Goal: Check status: Check status

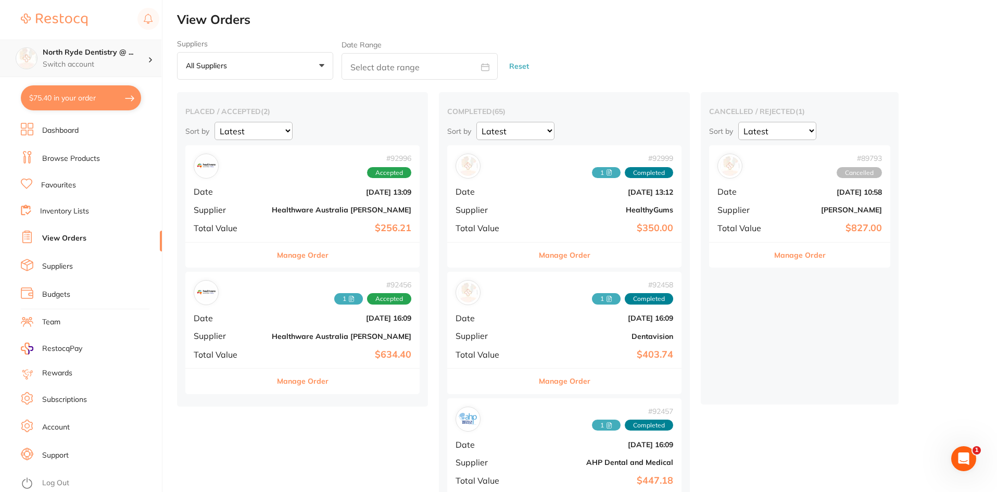
click at [71, 65] on p "Switch account" at bounding box center [95, 64] width 105 height 10
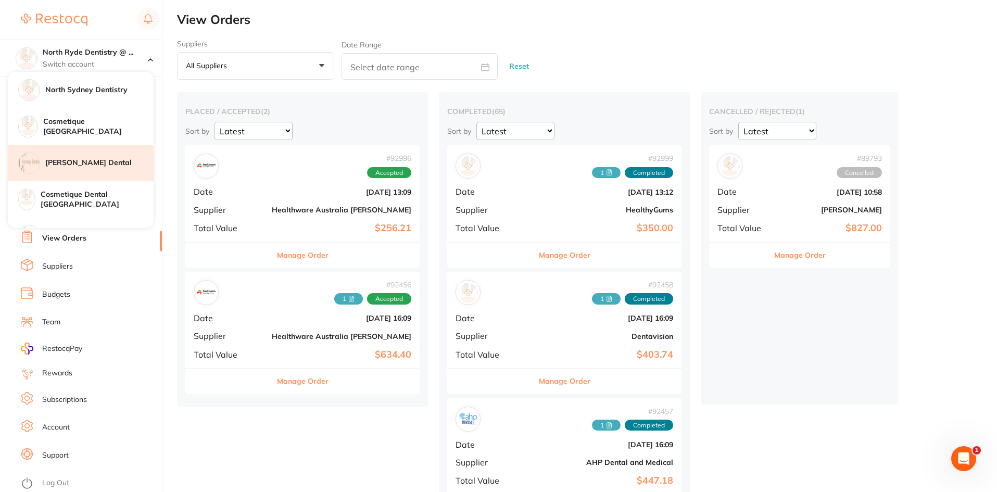
click at [77, 172] on div "[PERSON_NAME] Dental" at bounding box center [81, 163] width 146 height 36
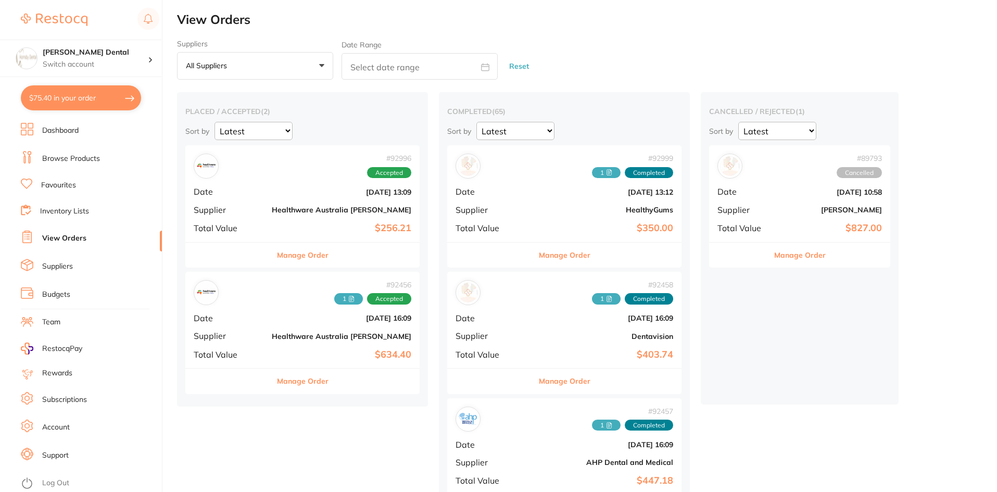
checkbox input "true"
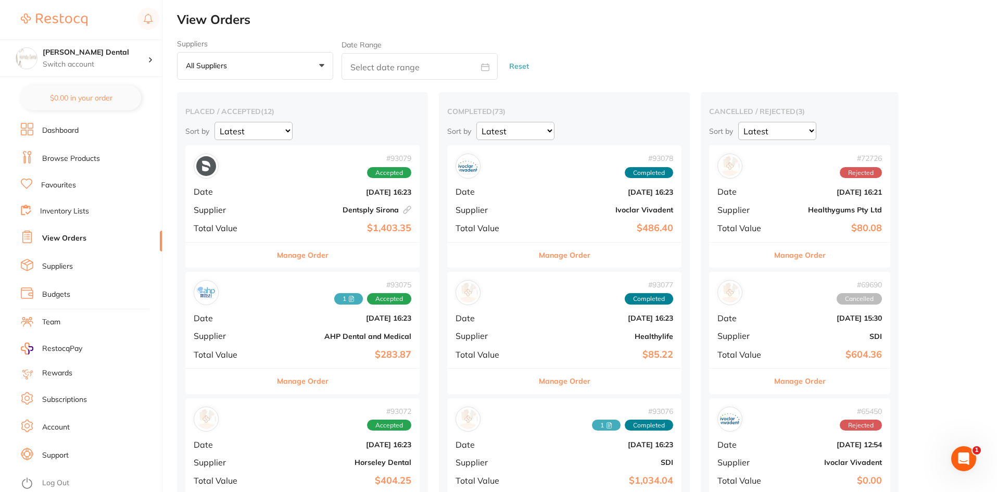
click at [401, 68] on input "text" at bounding box center [420, 66] width 156 height 27
select select "8"
select select "2025"
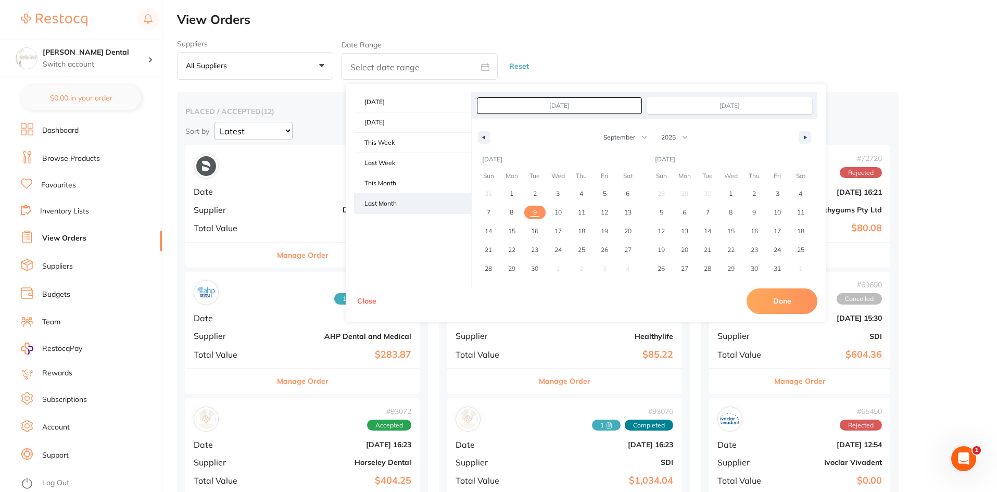
click at [400, 203] on span "Last Month" at bounding box center [412, 204] width 117 height 20
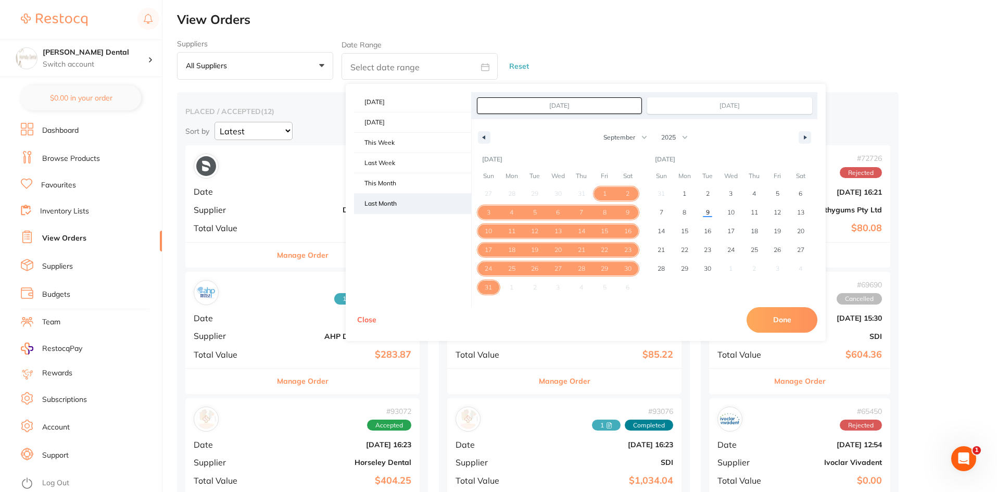
type input "[DATE]"
select select "7"
click at [764, 323] on button "Done" at bounding box center [782, 319] width 71 height 25
type input "[DATE] to [DATE]"
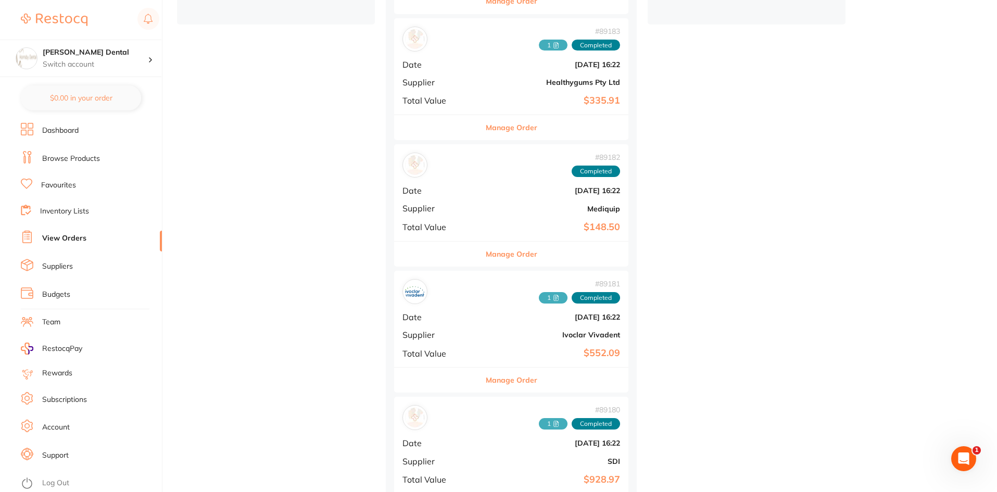
scroll to position [417, 0]
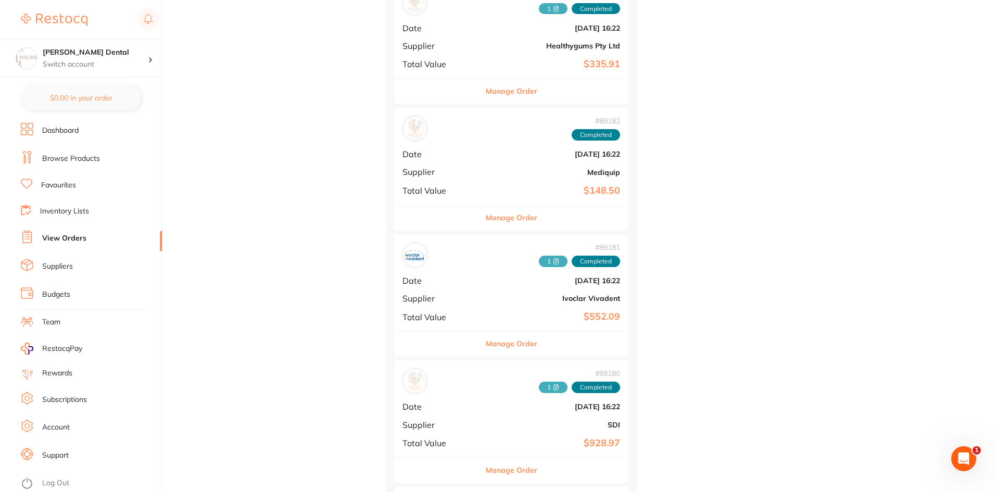
click at [539, 261] on span "1" at bounding box center [553, 261] width 29 height 11
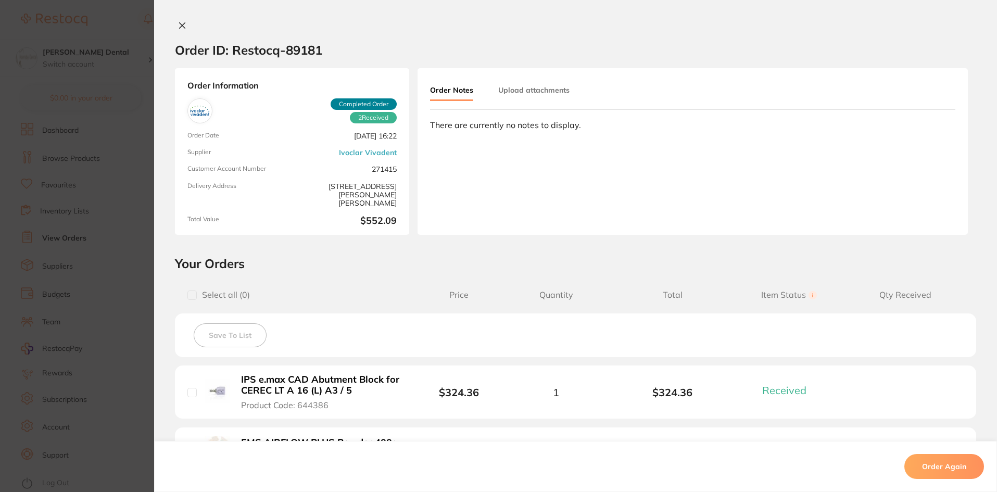
click at [547, 93] on button "Upload attachments" at bounding box center [533, 90] width 71 height 19
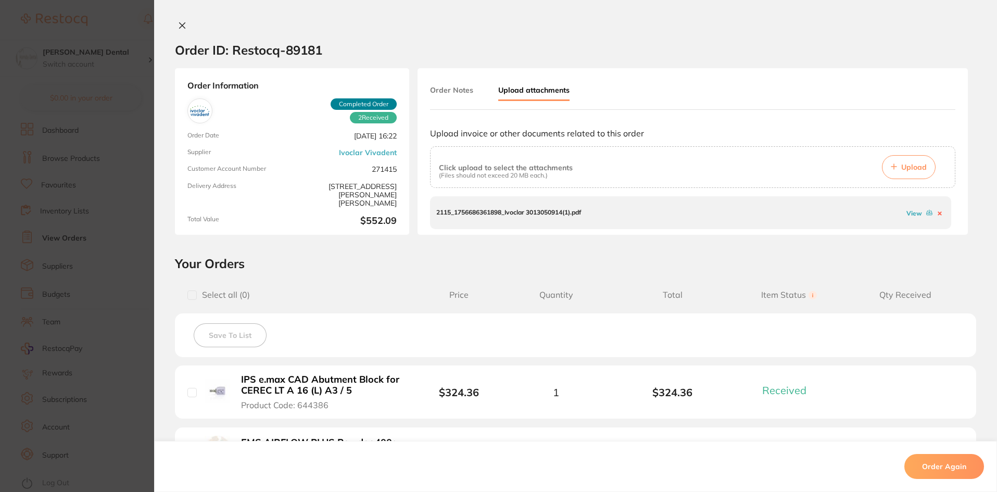
click at [910, 215] on link "View" at bounding box center [915, 213] width 16 height 8
click at [178, 21] on icon at bounding box center [182, 25] width 8 height 8
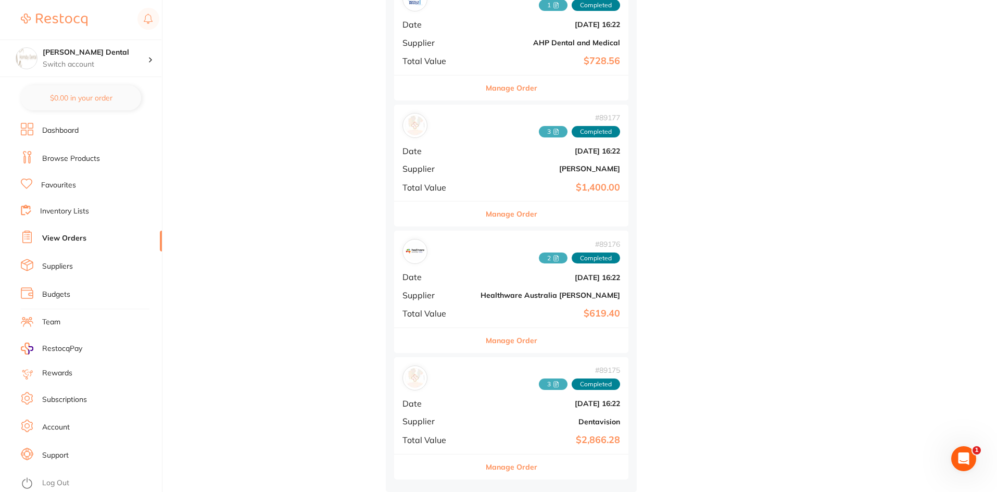
scroll to position [1054, 0]
click at [99, 65] on p "Switch account" at bounding box center [95, 64] width 105 height 10
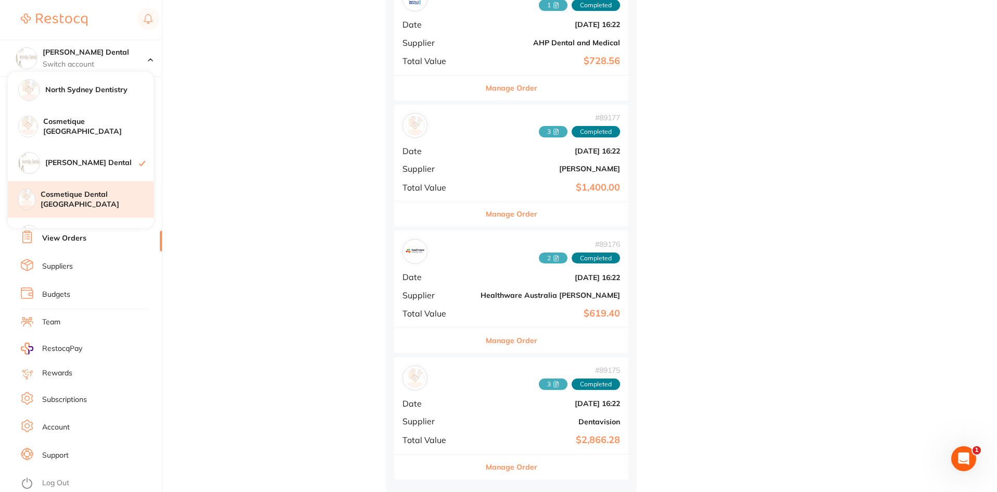
click at [92, 199] on h4 "Cosmetique Dental [GEOGRAPHIC_DATA]" at bounding box center [97, 200] width 113 height 20
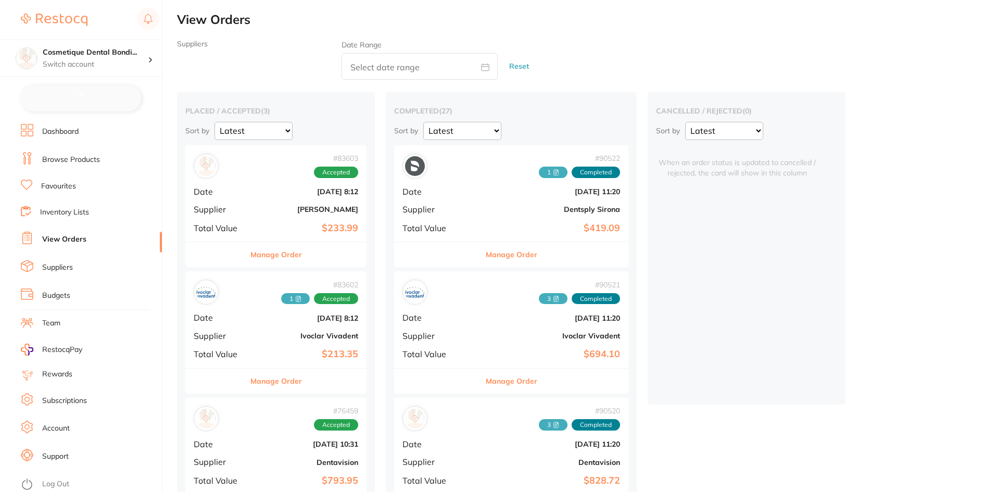
checkbox input "false"
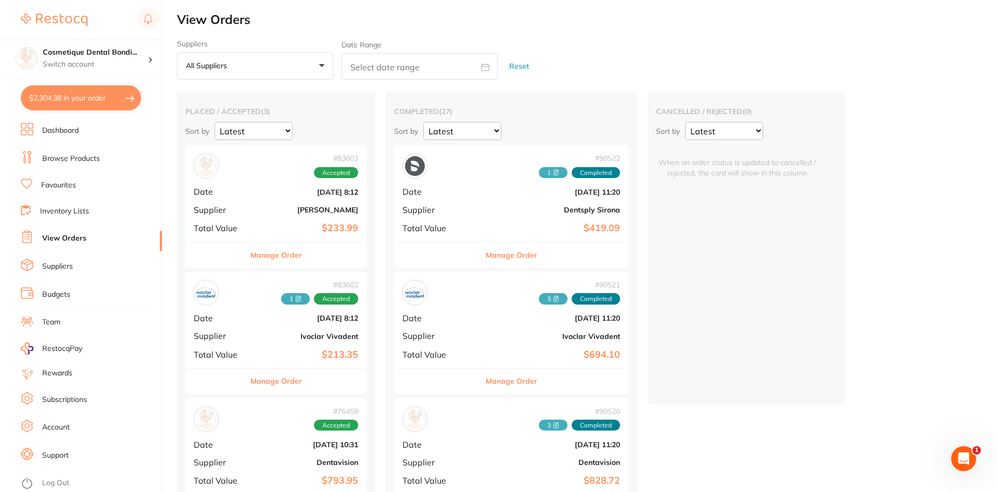
click at [409, 71] on input "text" at bounding box center [420, 66] width 156 height 27
select select "8"
select select "2025"
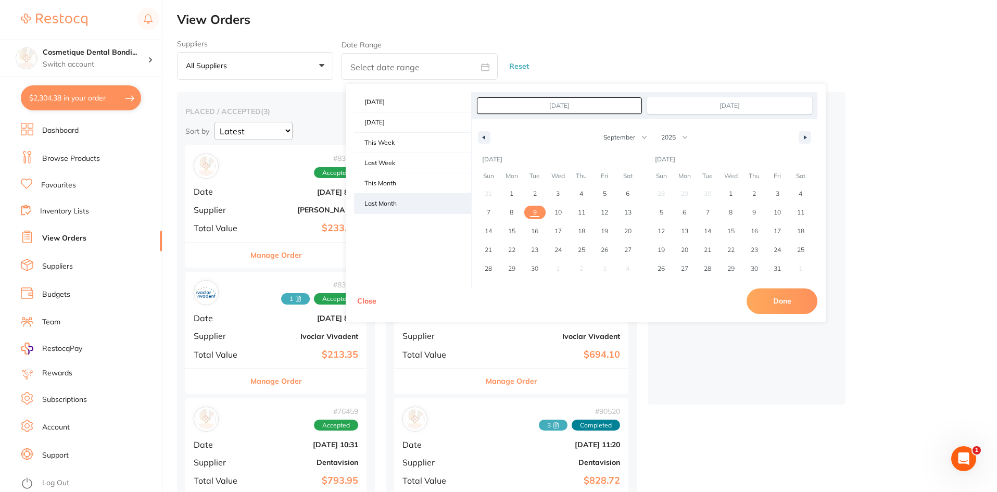
click at [392, 197] on span "Last Month" at bounding box center [412, 204] width 117 height 20
type input "[DATE]"
select select "7"
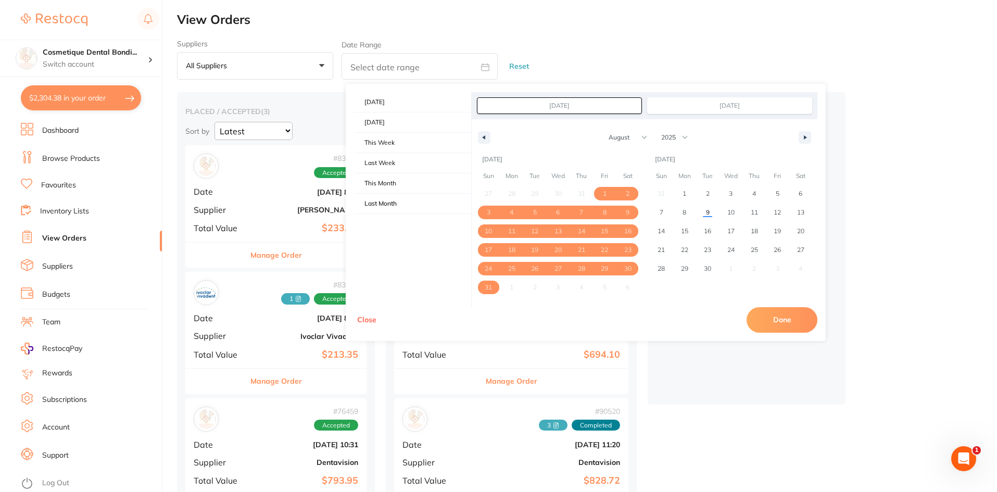
click at [796, 320] on button "Done" at bounding box center [782, 319] width 71 height 25
type input "[DATE] to [DATE]"
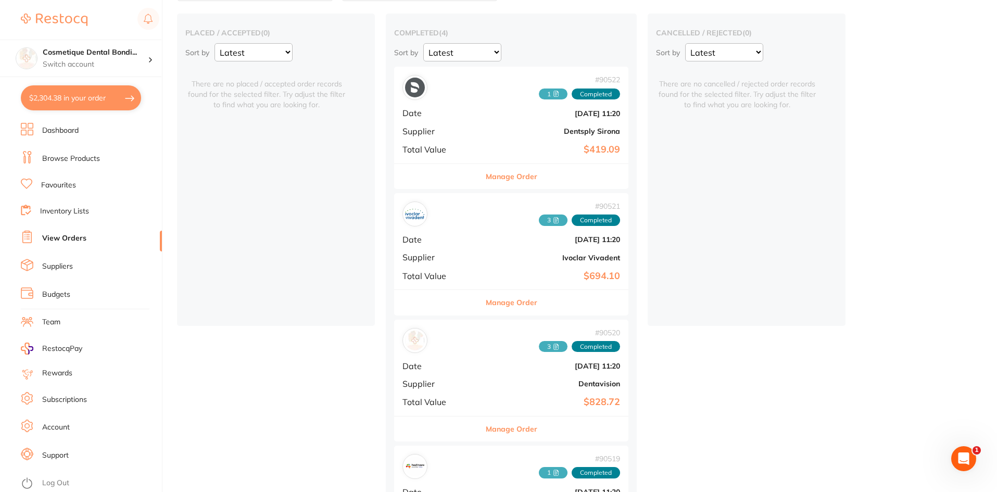
scroll to position [156, 0]
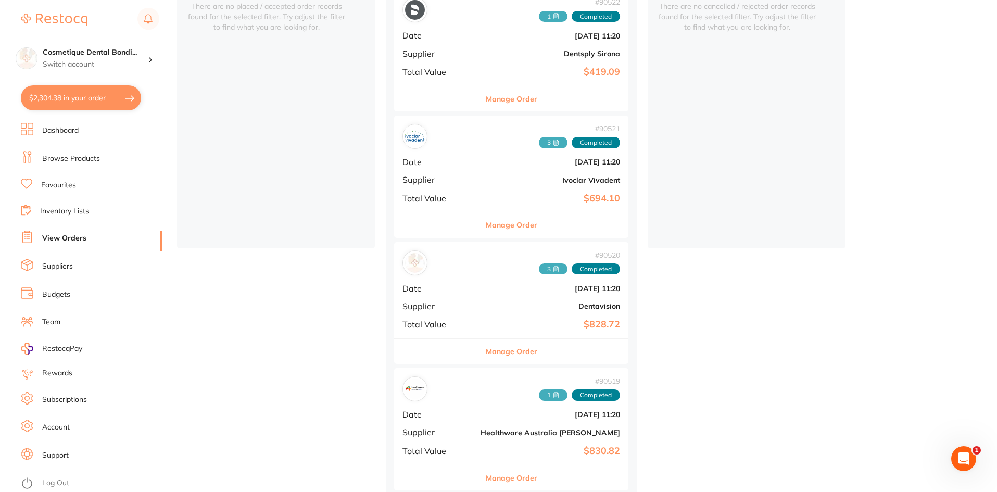
click at [539, 142] on span "3" at bounding box center [553, 142] width 29 height 11
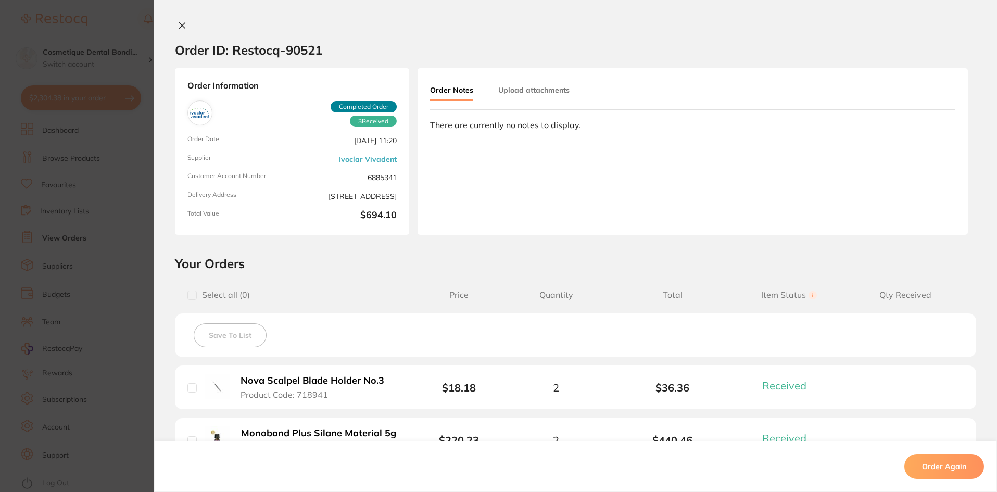
click at [548, 89] on button "Upload attachments" at bounding box center [533, 90] width 71 height 19
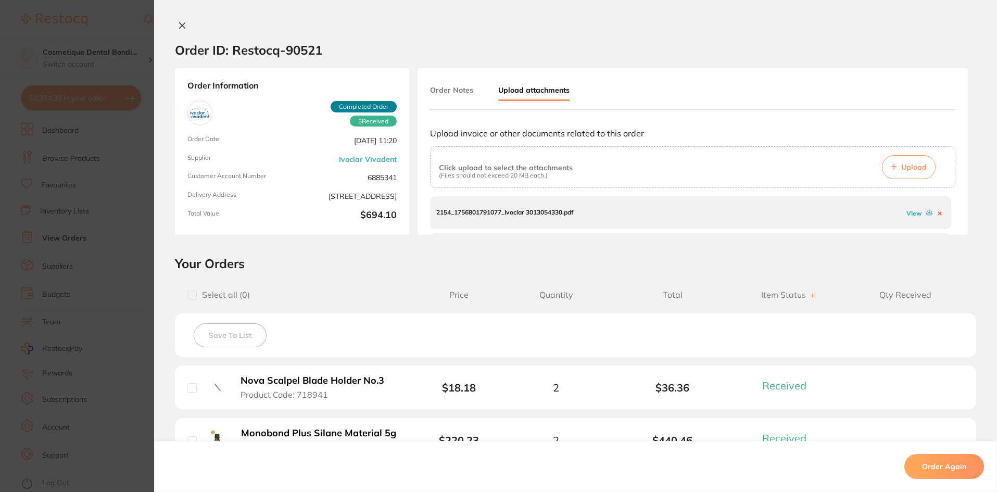
click at [907, 215] on link "View" at bounding box center [915, 213] width 16 height 8
click at [908, 223] on link "View" at bounding box center [915, 222] width 16 height 8
drag, startPoint x: 950, startPoint y: 218, endPoint x: 955, endPoint y: 242, distance: 24.5
click at [956, 244] on div "Order ID: Restocq- 90521 Order Information 3 Received Completed Order Order Dat…" at bounding box center [575, 256] width 843 height 471
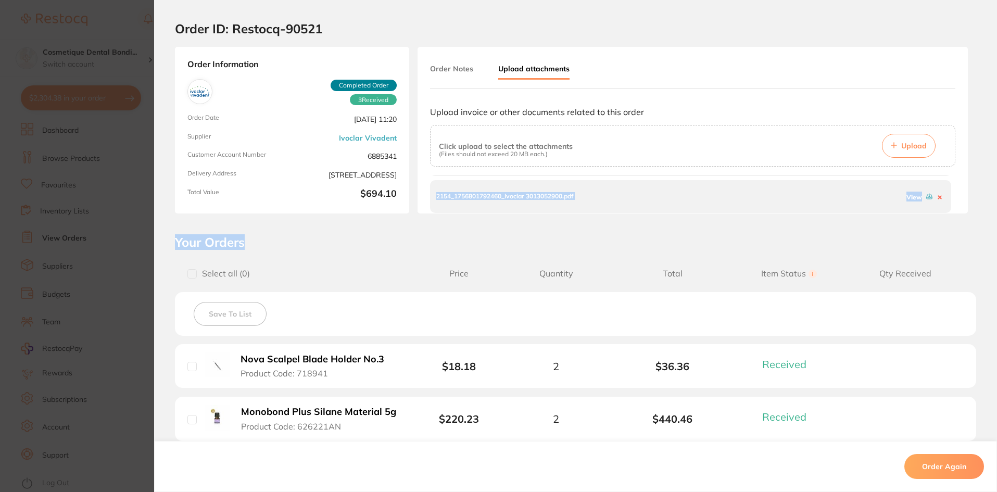
scroll to position [52, 0]
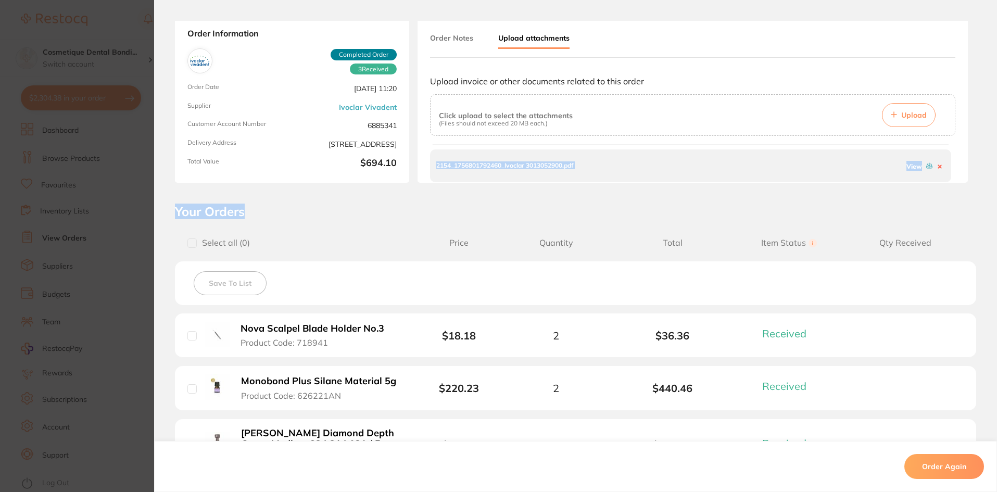
click at [909, 167] on link "View" at bounding box center [915, 166] width 16 height 8
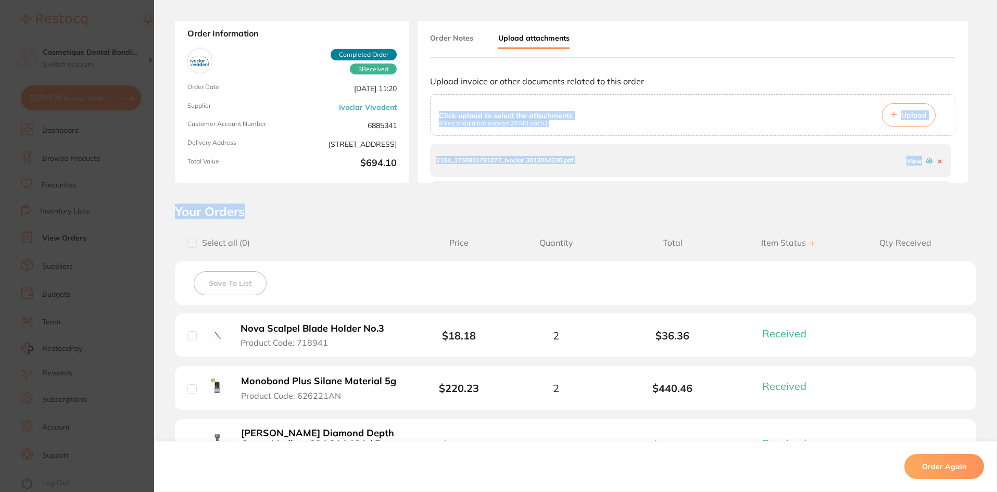
click at [963, 116] on div "Order Notes Upload attachments Upload invoice or other documents related to thi…" at bounding box center [693, 99] width 550 height 167
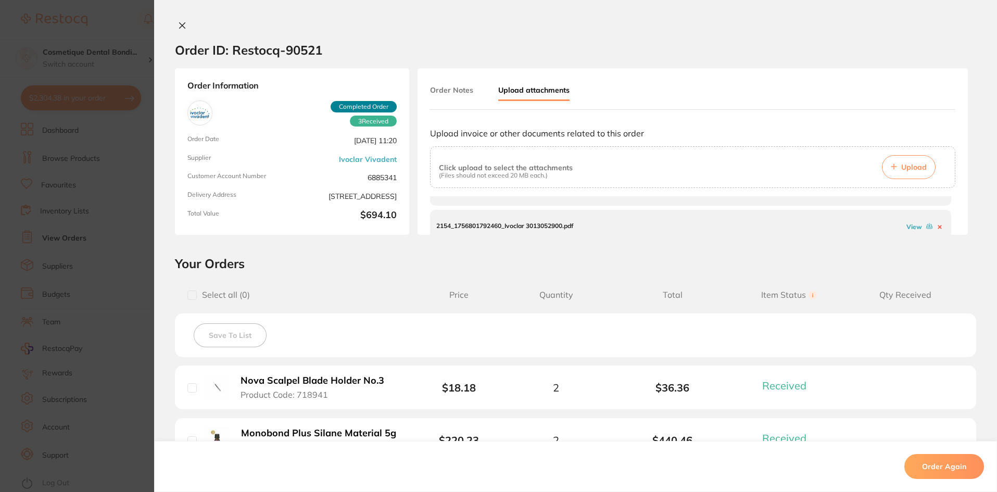
scroll to position [68, 0]
click at [178, 26] on icon at bounding box center [182, 25] width 8 height 8
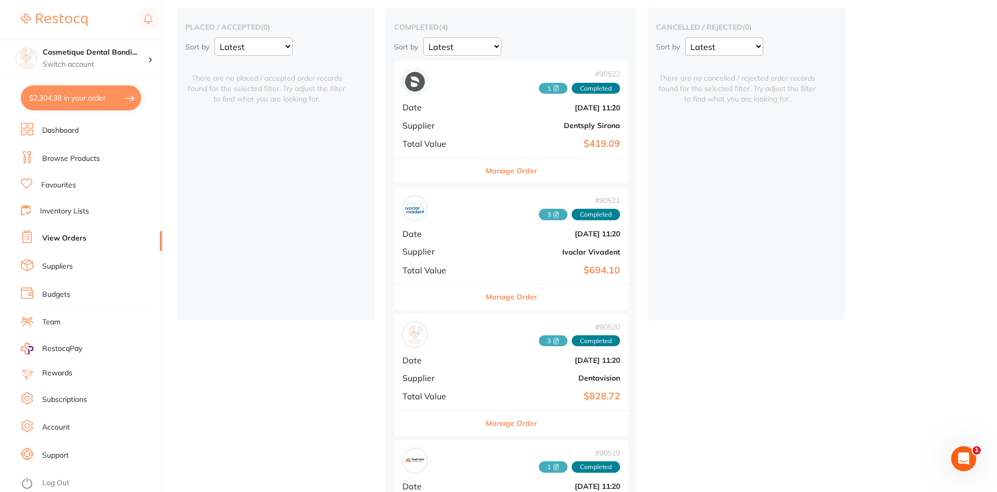
scroll to position [14, 0]
